Goal: Share content

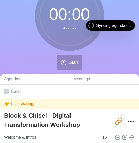
scroll to position [13, 0]
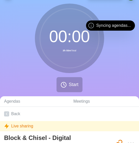
click at [35, 124] on div "Live sharing" at bounding box center [69, 126] width 139 height 10
click at [31, 125] on div "Live sharing" at bounding box center [69, 126] width 139 height 10
click at [41, 126] on div "Live sharing" at bounding box center [69, 126] width 139 height 10
